Goal: Task Accomplishment & Management: Use online tool/utility

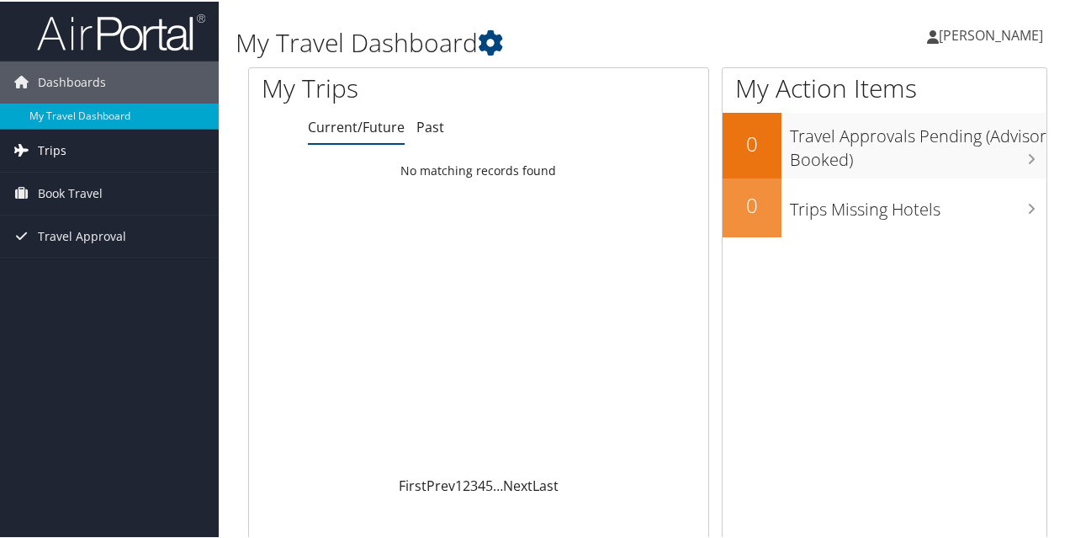
click at [68, 142] on link "Trips" at bounding box center [109, 149] width 219 height 42
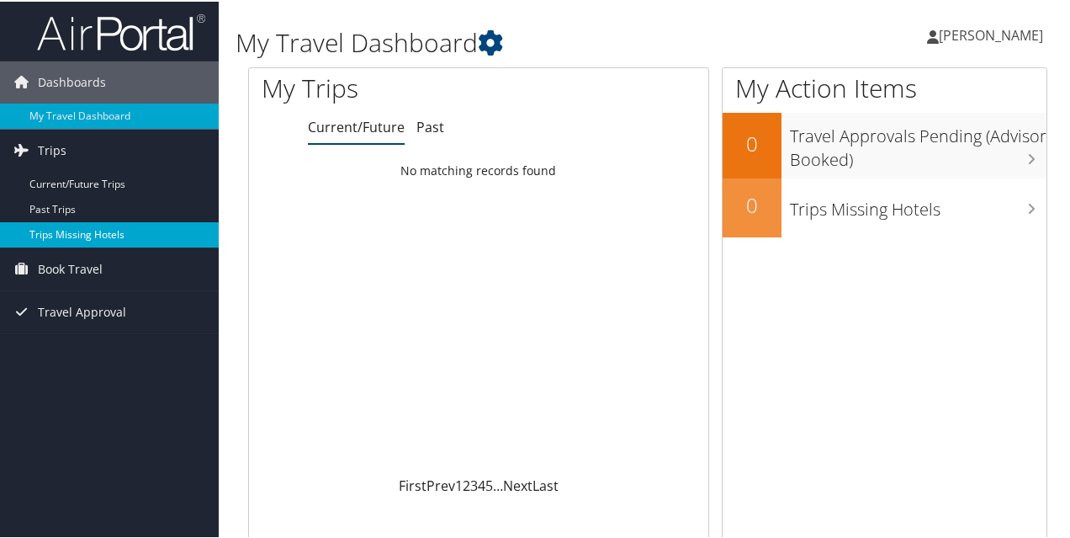
click at [88, 229] on link "Trips Missing Hotels" at bounding box center [109, 232] width 219 height 25
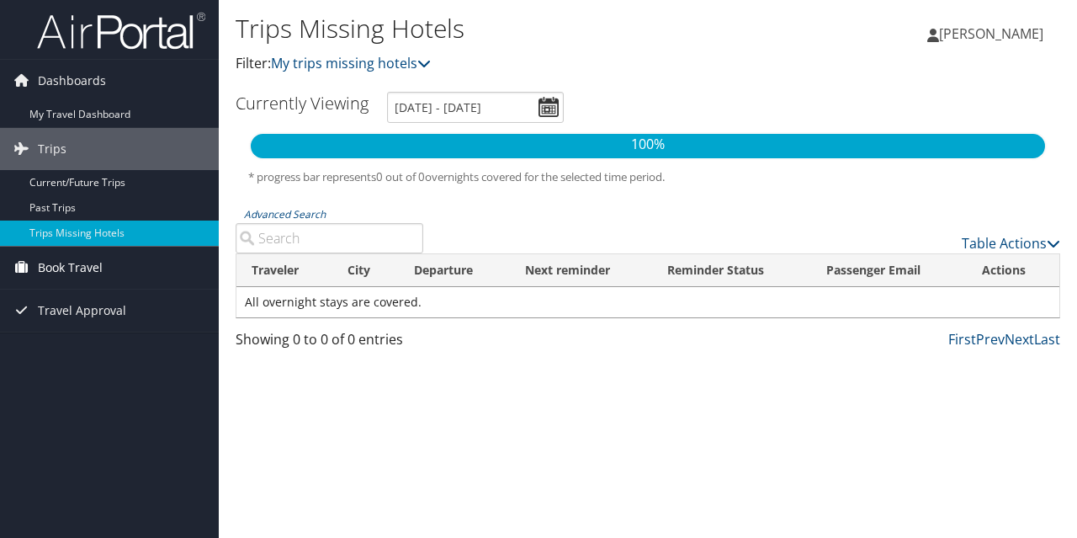
click at [50, 262] on span "Book Travel" at bounding box center [70, 268] width 65 height 42
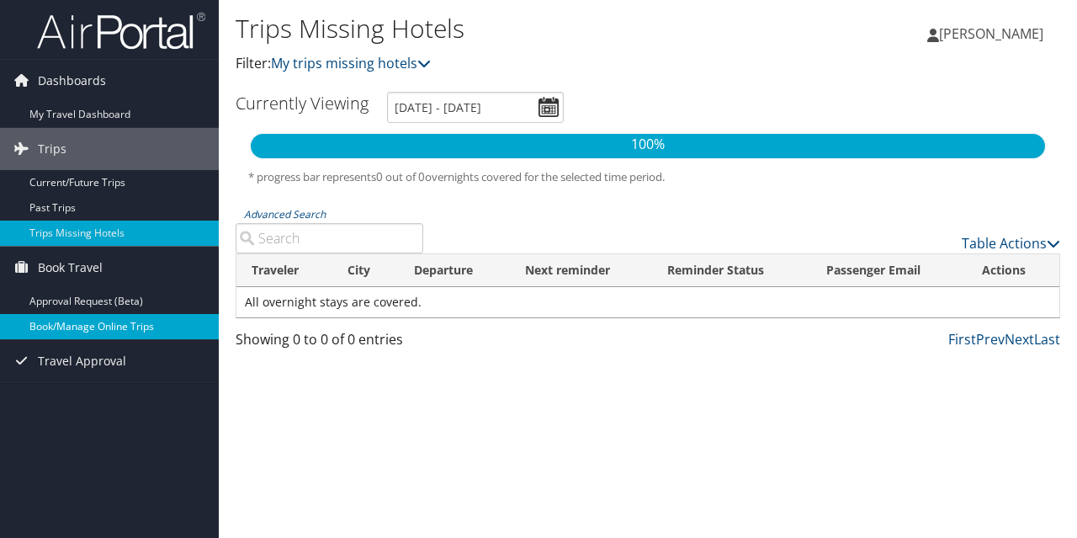
click at [54, 323] on link "Book/Manage Online Trips" at bounding box center [109, 326] width 219 height 25
